Goal: Transaction & Acquisition: Download file/media

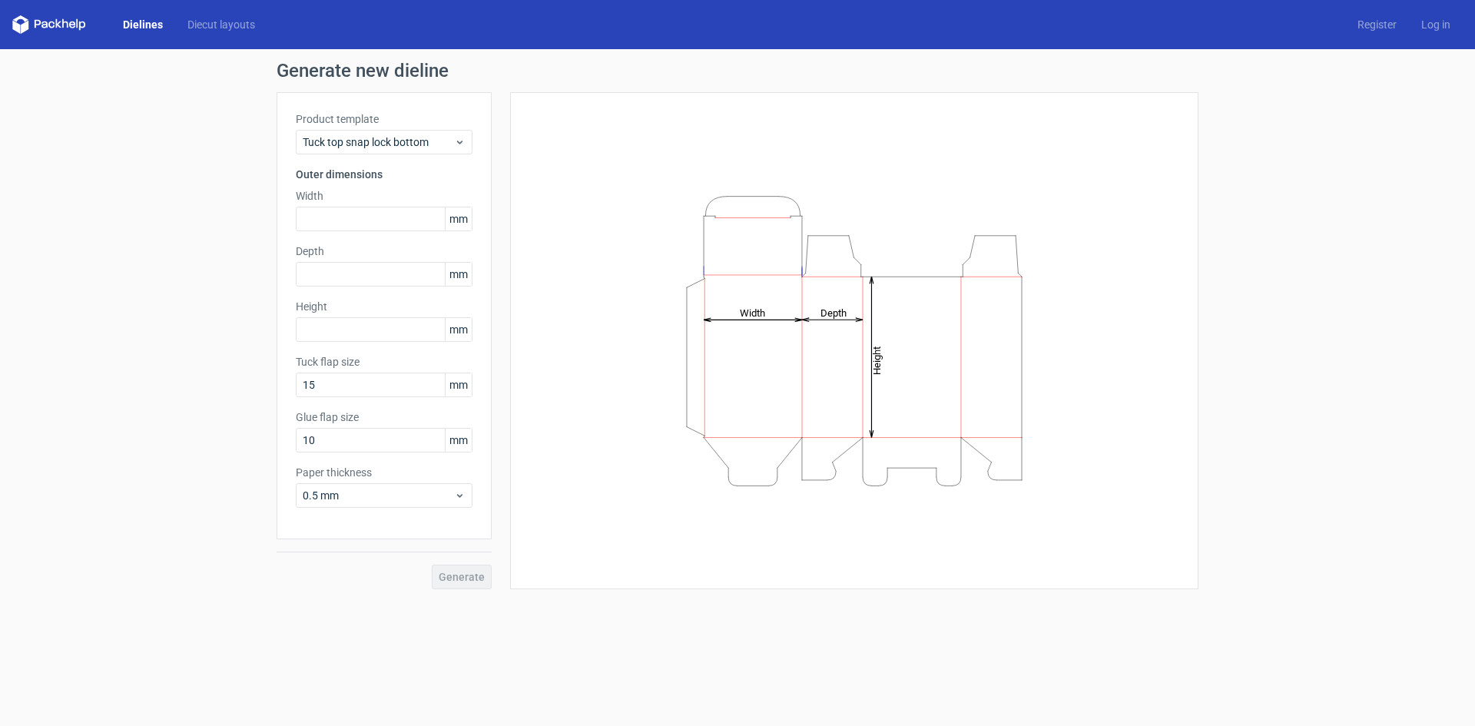
click at [305, 240] on div "Product template Tuck top snap lock bottom Outer dimensions Width mm Depth mm H…" at bounding box center [384, 315] width 215 height 447
click at [323, 217] on input "text" at bounding box center [384, 219] width 177 height 25
type input "40"
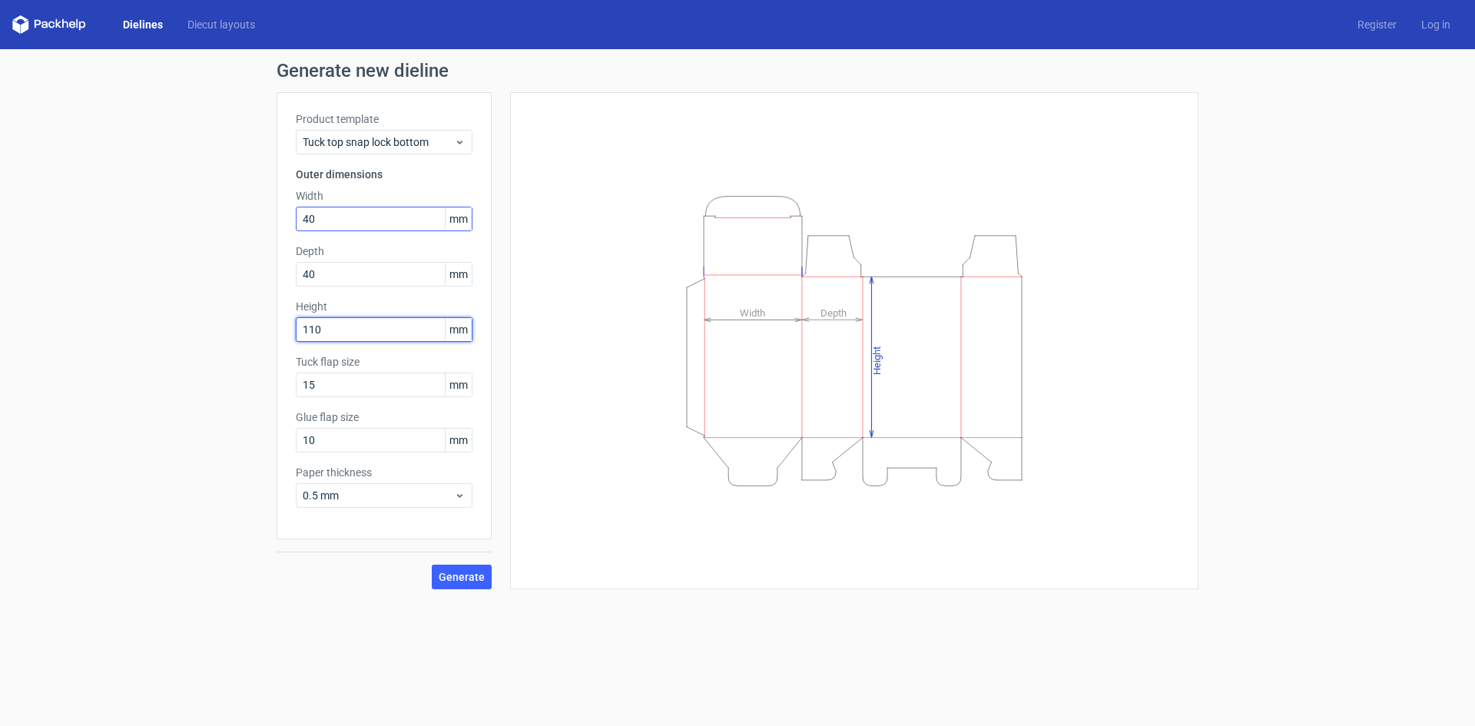
click at [432, 565] on button "Generate" at bounding box center [462, 577] width 60 height 25
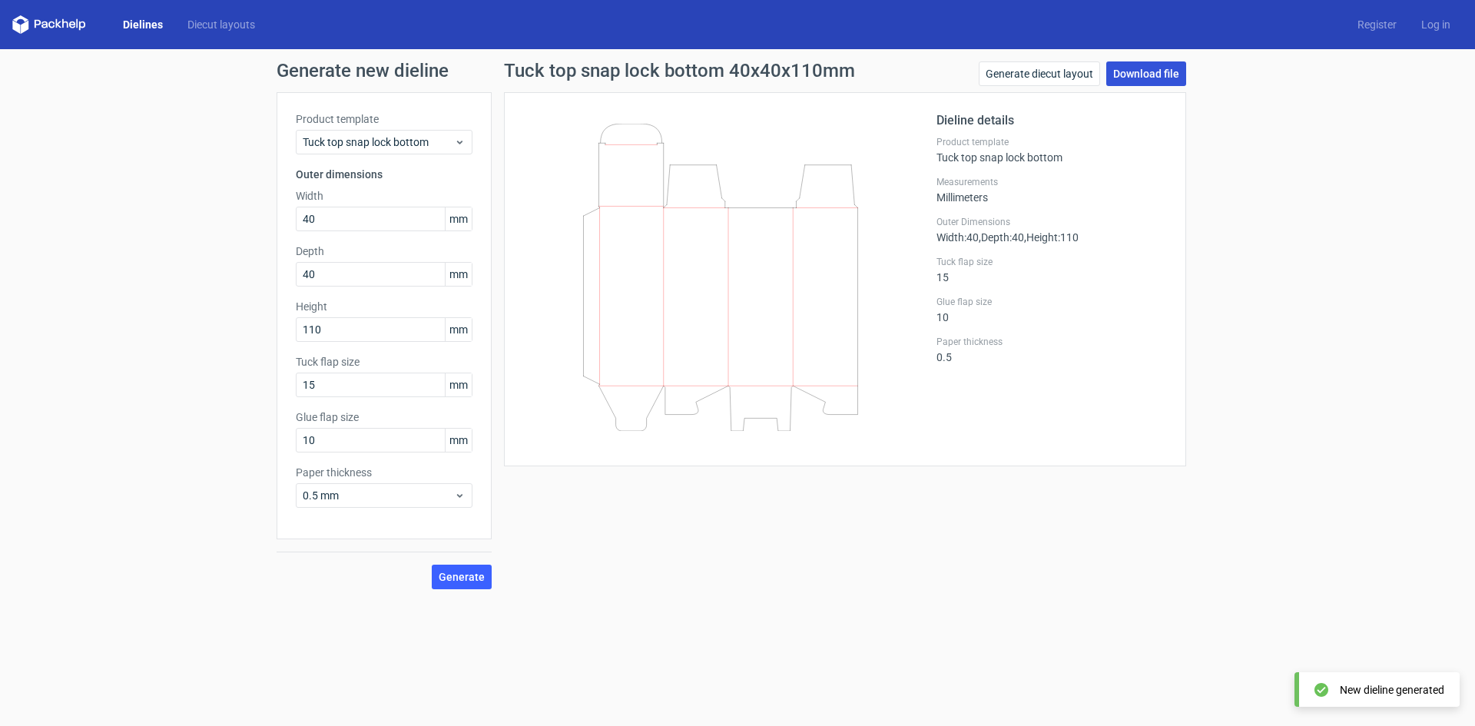
click at [1143, 65] on link "Download file" at bounding box center [1146, 73] width 80 height 25
click at [1378, 314] on div "Generate new dieline Product template Tuck top snap lock bottom Outer dimension…" at bounding box center [737, 325] width 1475 height 552
click at [876, 634] on form "Generate new dieline Product template Tuck top snap lock bottom Outer dimension…" at bounding box center [737, 387] width 1475 height 677
drag, startPoint x: 337, startPoint y: 216, endPoint x: 344, endPoint y: 237, distance: 22.6
click at [337, 217] on input "40" at bounding box center [384, 219] width 177 height 25
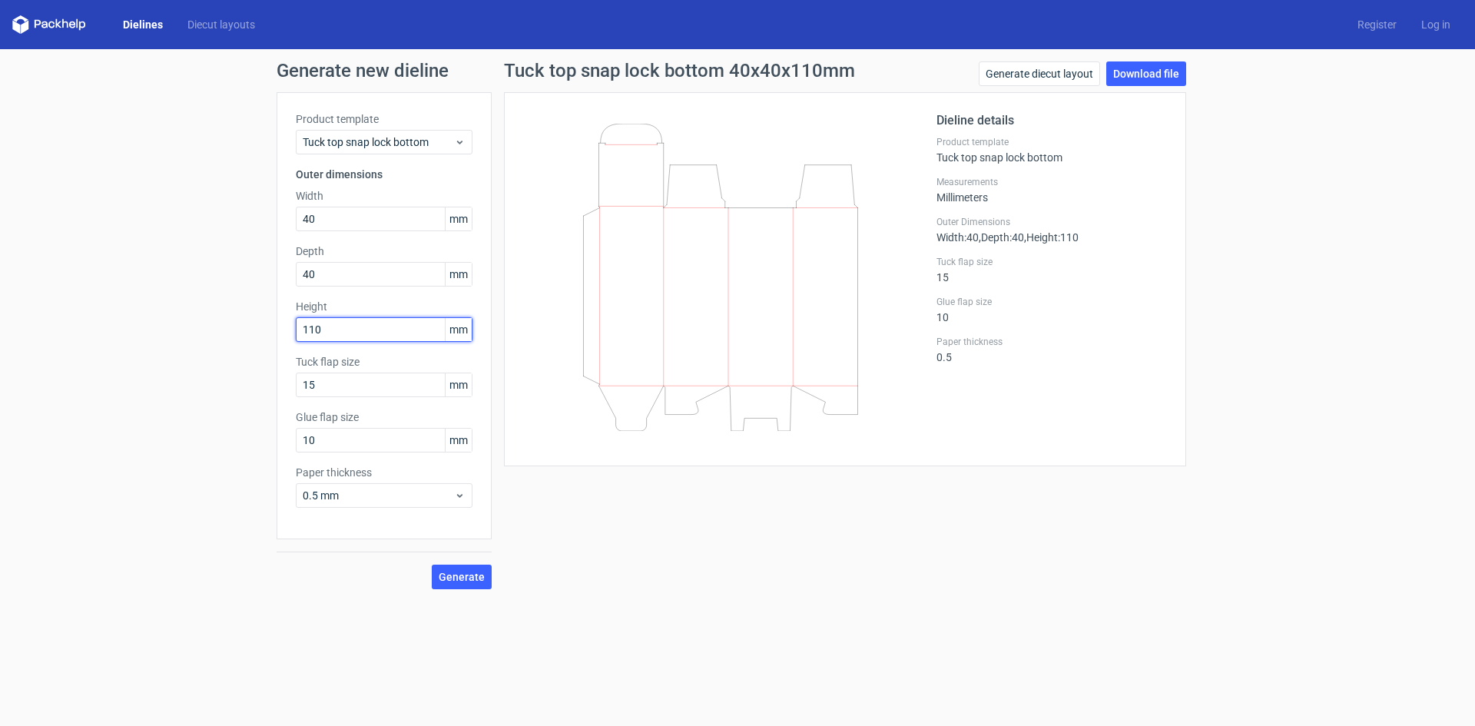
drag, startPoint x: 192, startPoint y: 357, endPoint x: 192, endPoint y: 343, distance: 14.6
click at [148, 362] on div "Generate new dieline Product template Tuck top snap lock bottom Outer dimension…" at bounding box center [737, 325] width 1475 height 552
type input "115"
click at [466, 575] on span "Generate" at bounding box center [462, 577] width 46 height 11
click at [1171, 71] on link "Download file" at bounding box center [1146, 73] width 80 height 25
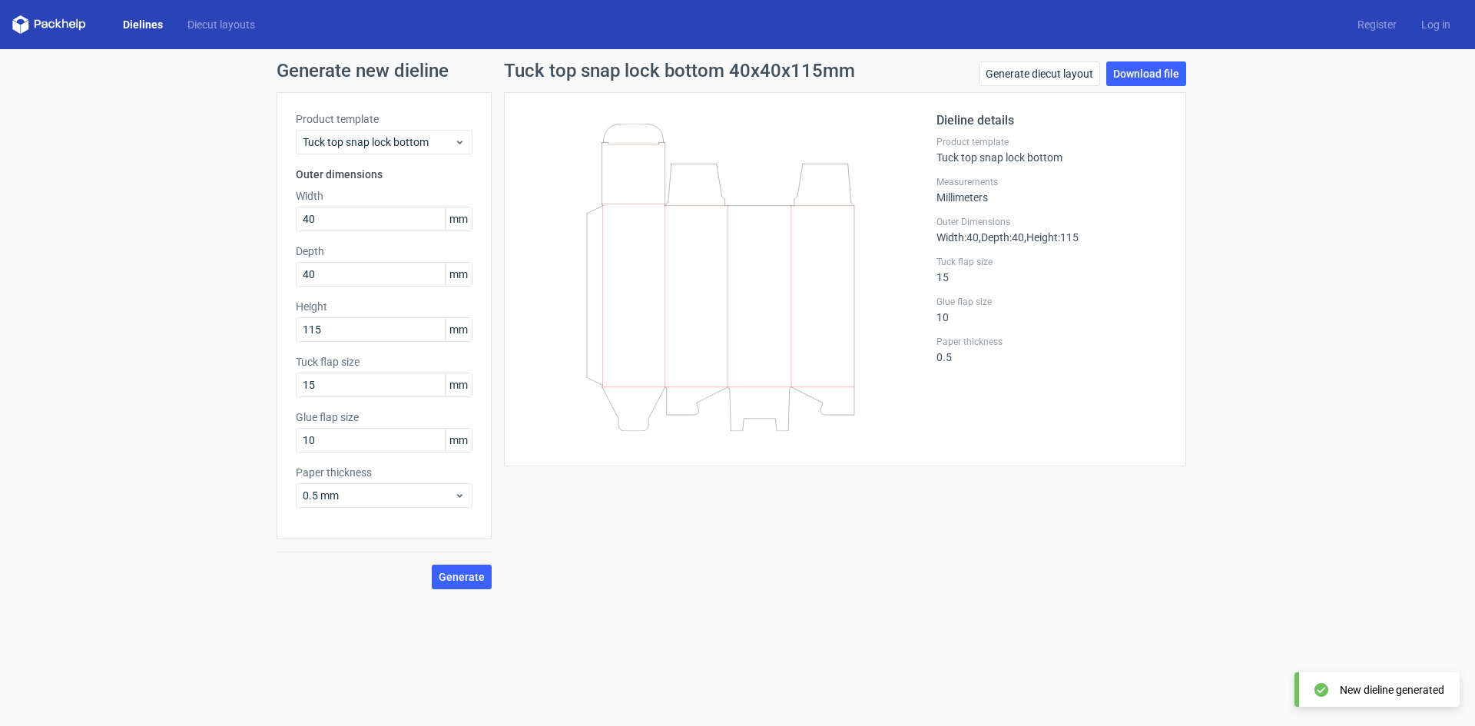
click at [1179, 446] on div "Dieline details Product template Tuck top snap lock bottom Measurements Millime…" at bounding box center [845, 279] width 682 height 374
